Goal: Task Accomplishment & Management: Complete application form

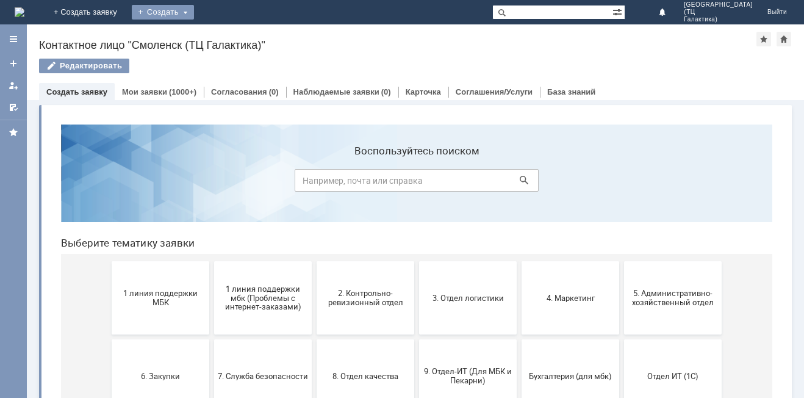
click at [194, 10] on div "Создать" at bounding box center [163, 12] width 62 height 15
click at [227, 35] on link "Заявка" at bounding box center [180, 36] width 93 height 15
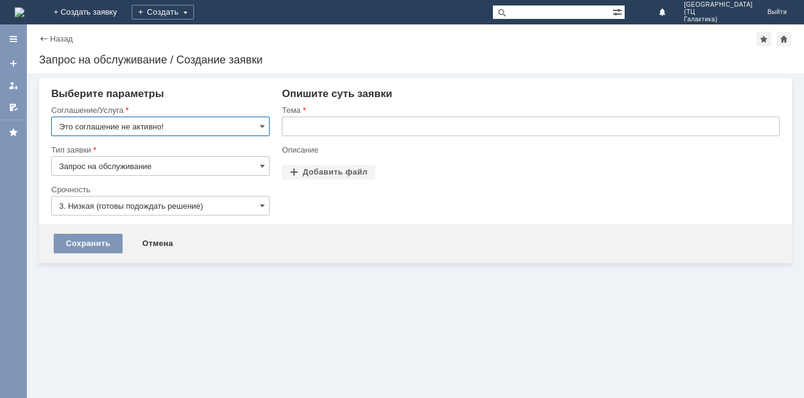
click at [259, 122] on input "Это соглашение не активно!" at bounding box center [160, 126] width 218 height 20
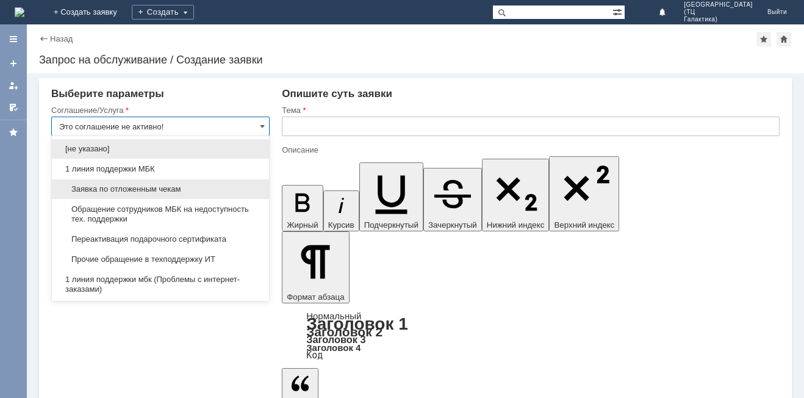
click at [163, 185] on span "Заявка по отложенным чекам" at bounding box center [160, 189] width 202 height 10
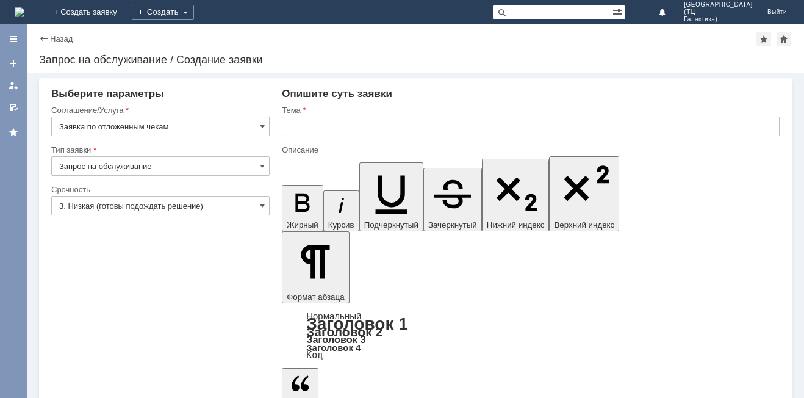
type input "Заявка по отложенным чекам"
drag, startPoint x: 309, startPoint y: 121, endPoint x: 293, endPoint y: 124, distance: 16.0
click at [306, 121] on input "text" at bounding box center [531, 126] width 498 height 20
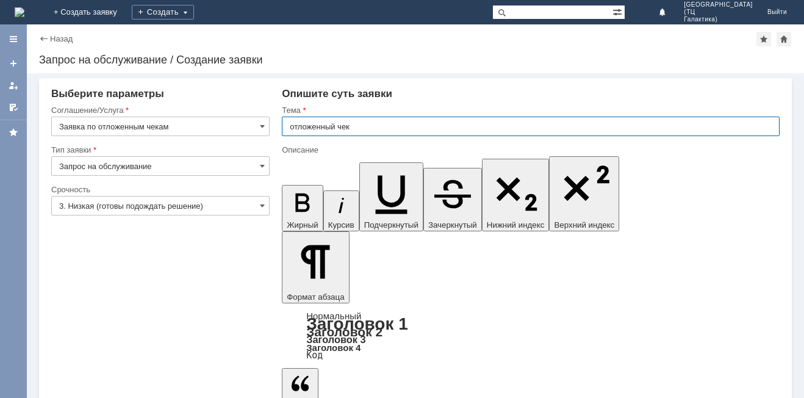
type input "отложенный чек"
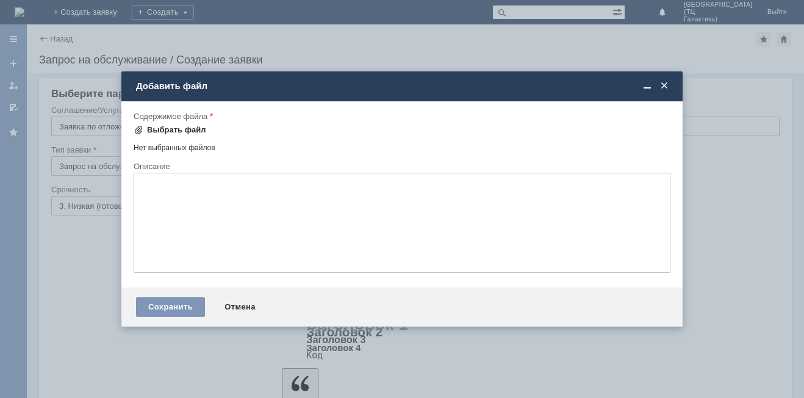
click at [170, 127] on div "Выбрать файл" at bounding box center [176, 130] width 59 height 10
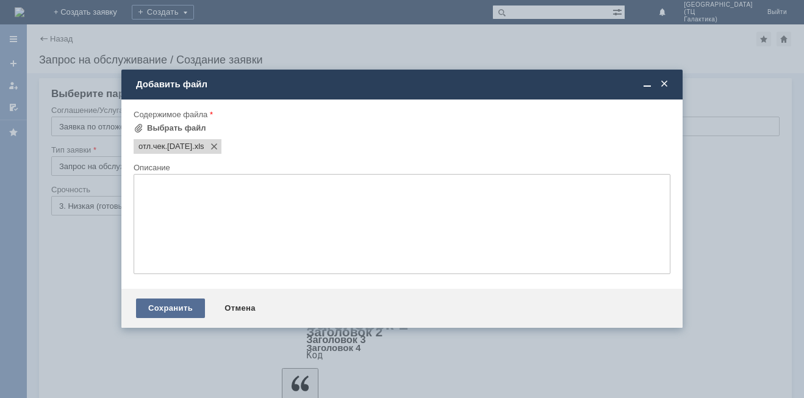
click at [171, 307] on div "Сохранить" at bounding box center [170, 308] width 69 height 20
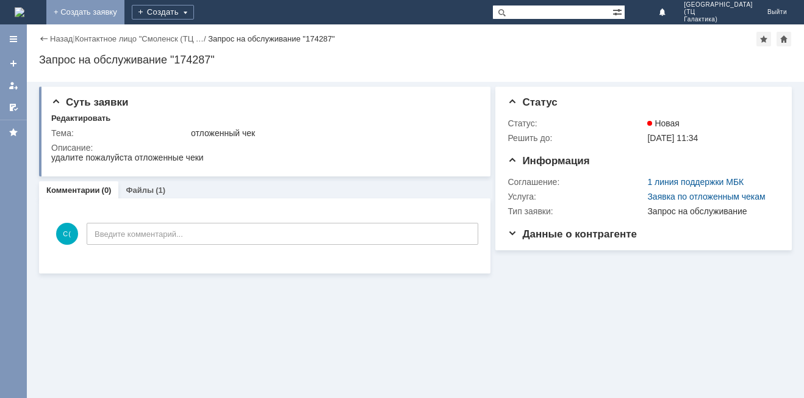
click at [124, 7] on link "+ Создать заявку" at bounding box center [85, 12] width 78 height 24
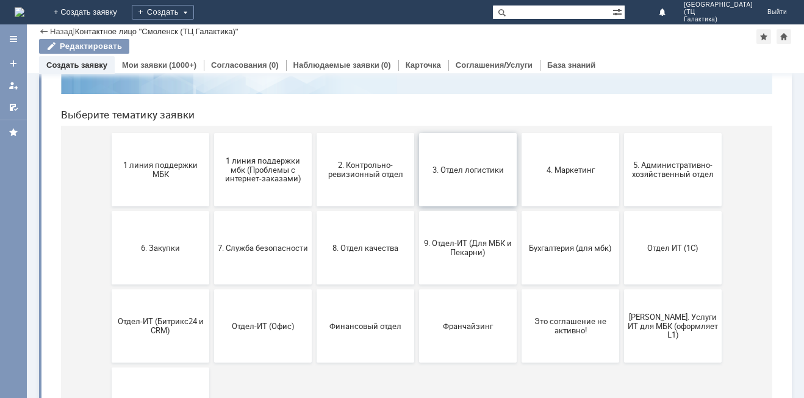
scroll to position [122, 0]
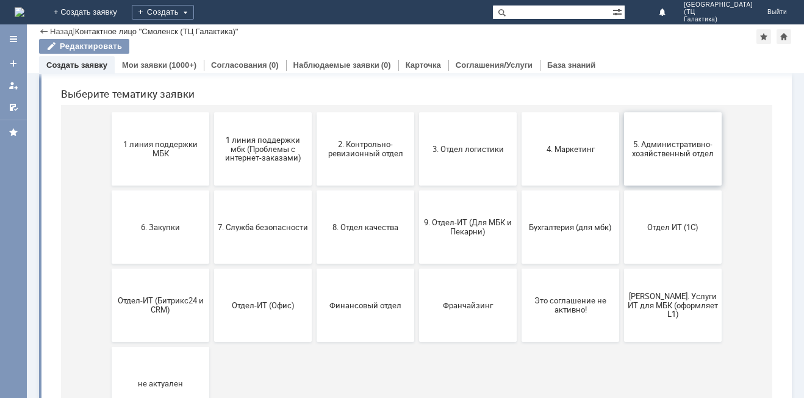
drag, startPoint x: 653, startPoint y: 156, endPoint x: 635, endPoint y: 163, distance: 18.9
click at [648, 157] on span "5. Административно-хозяйственный отдел" at bounding box center [673, 149] width 90 height 18
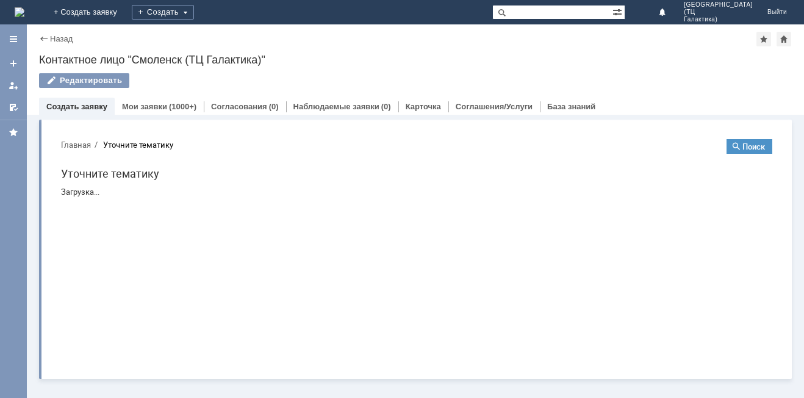
scroll to position [0, 0]
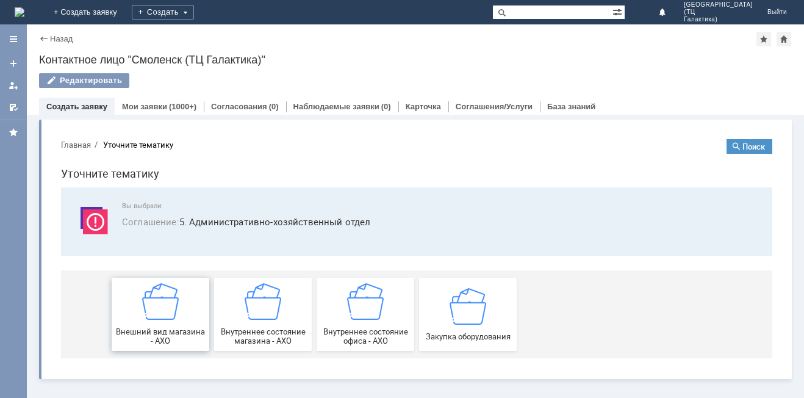
click at [156, 321] on div "Внешний вид магазина - АХО" at bounding box center [160, 314] width 90 height 62
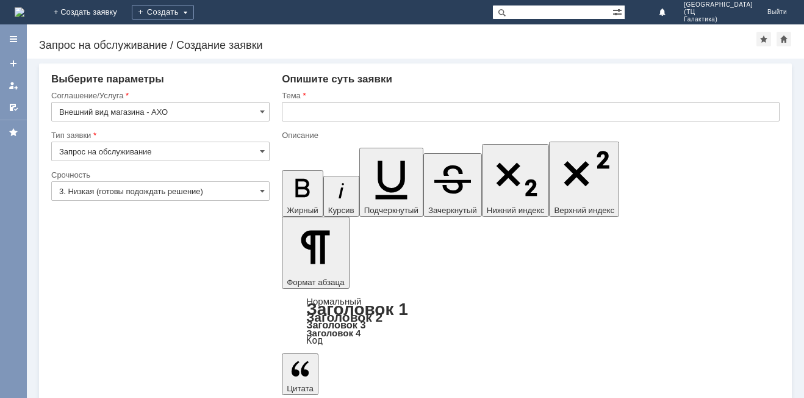
click at [256, 150] on input "Запрос на обслуживание" at bounding box center [160, 151] width 218 height 20
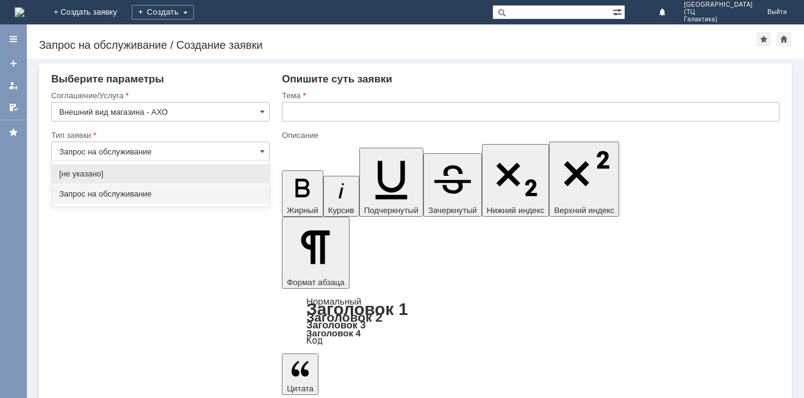
click at [255, 116] on input "Внешний вид магазина - АХО" at bounding box center [160, 112] width 218 height 20
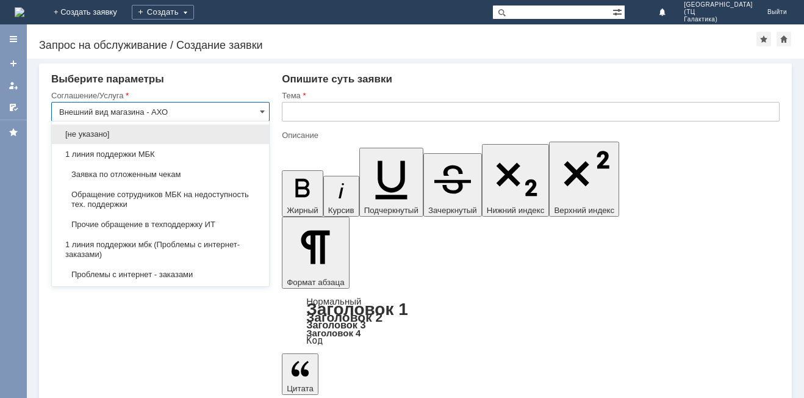
type input "Запрос на обслуживание"
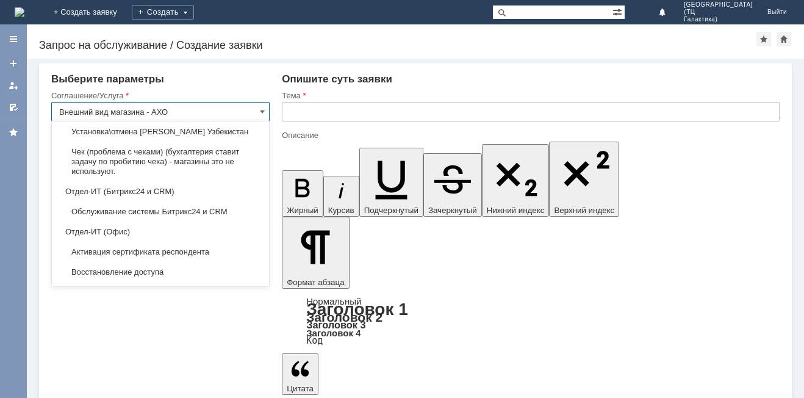
scroll to position [2111, 0]
